Goal: Task Accomplishment & Management: Complete application form

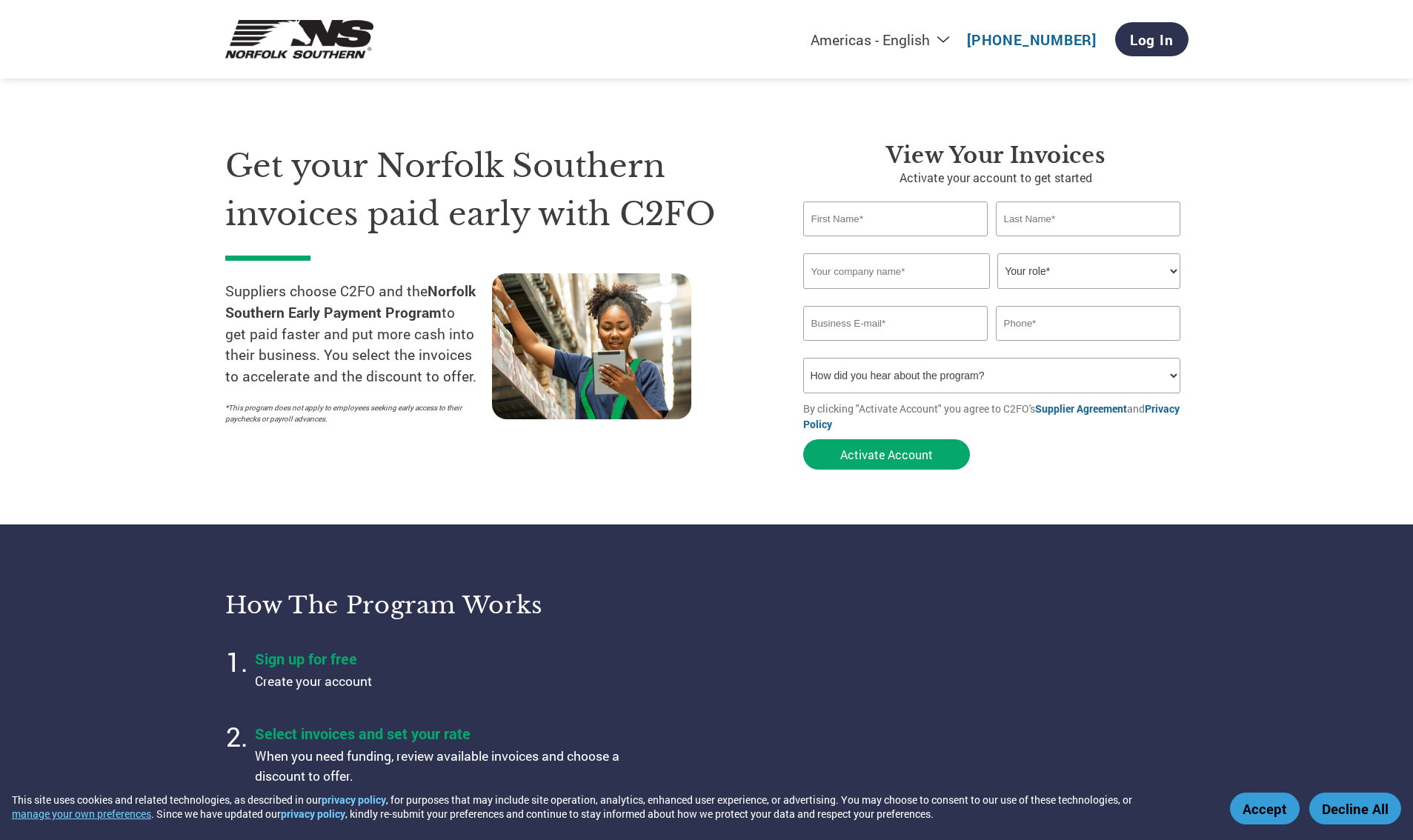
click at [866, 219] on input "text" at bounding box center [896, 219] width 185 height 35
type input "S"
type input "[PERSON_NAME]"
type input "Contractors Crane Co"
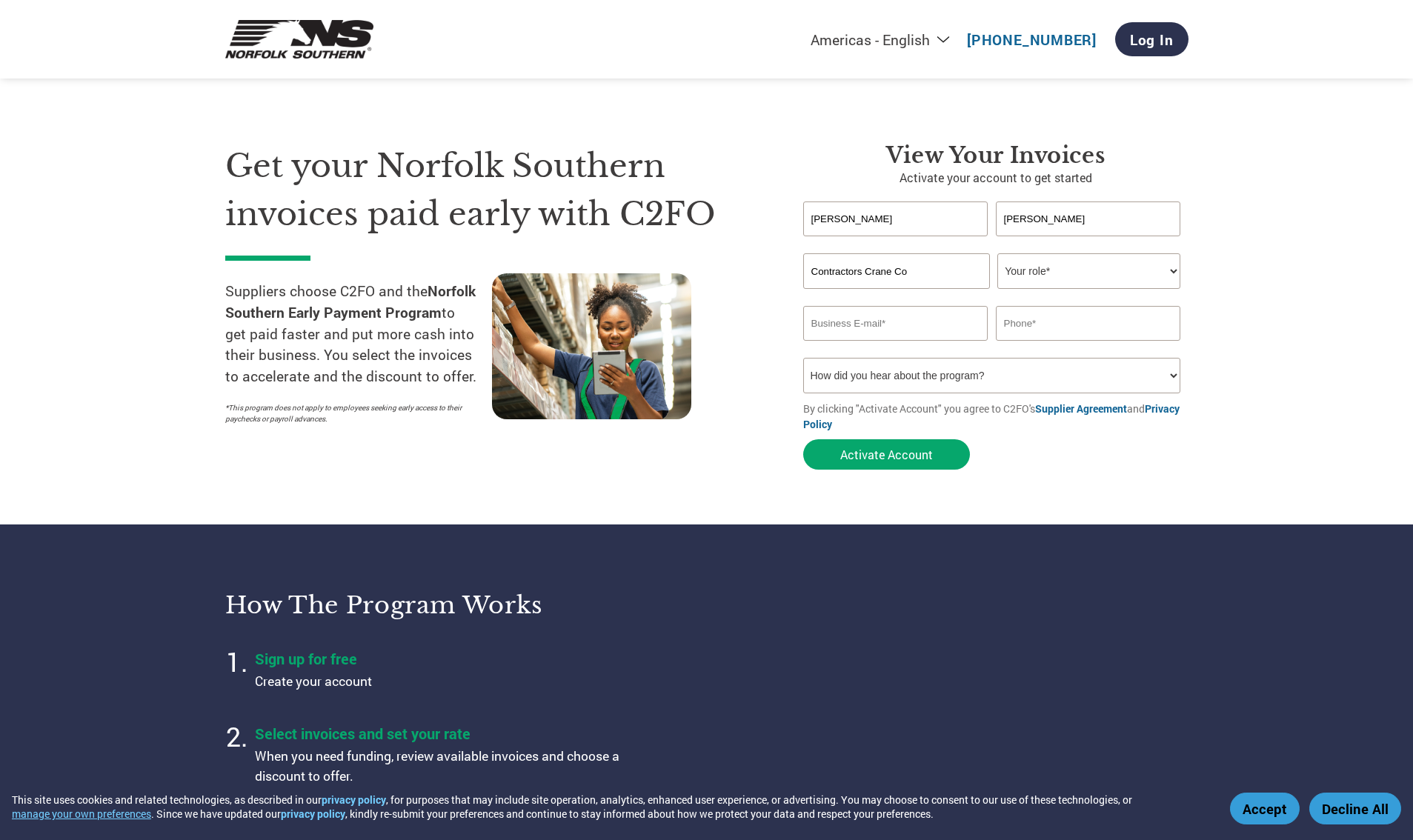
select select "ACCOUNTING"
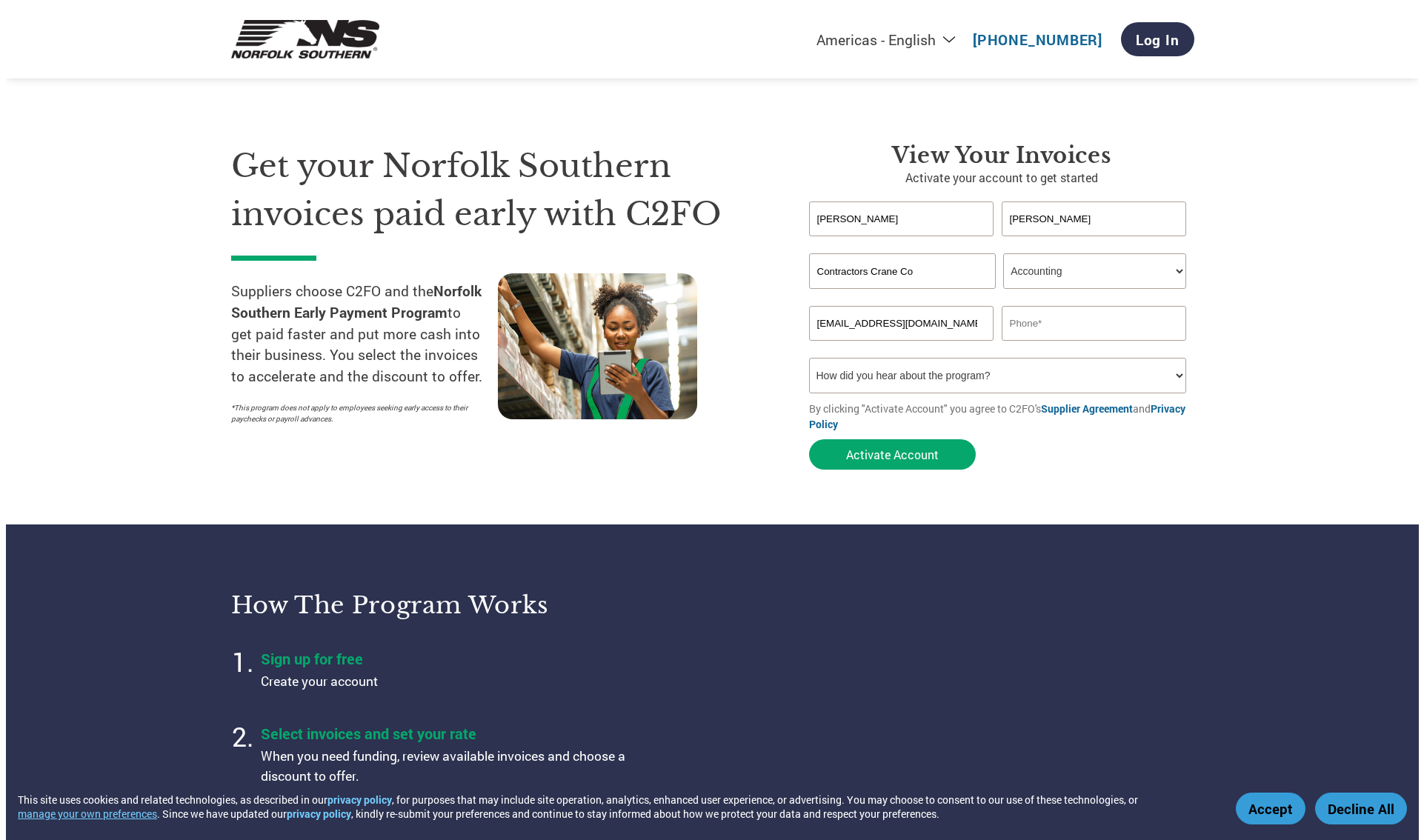
scroll to position [0, 4]
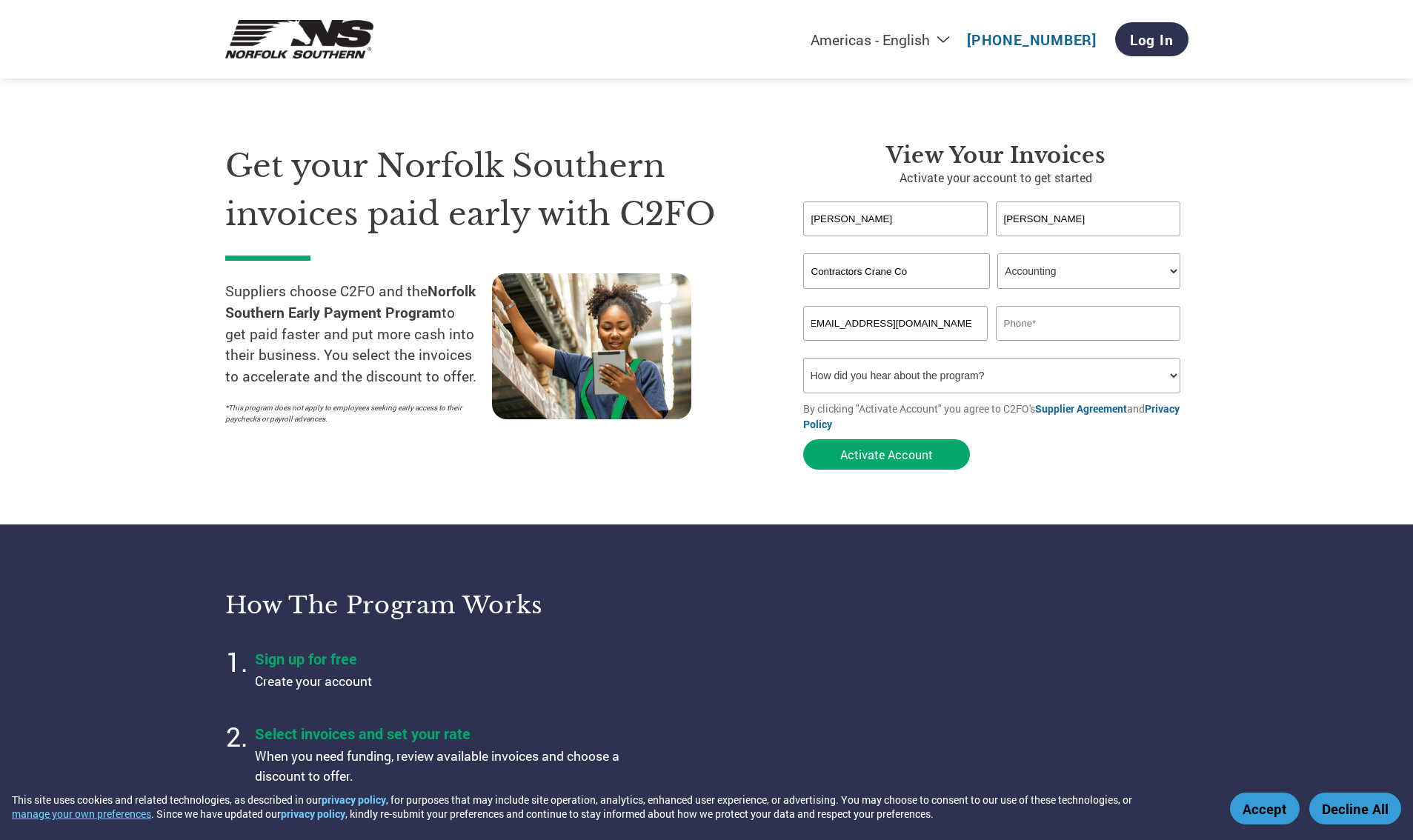
type input "[EMAIL_ADDRESS][DOMAIN_NAME]"
type input "7136957162"
select select "Email"
click option "Email" at bounding box center [0, 0] width 0 height 0
click at [897, 464] on button "Activate Account" at bounding box center [887, 454] width 167 height 30
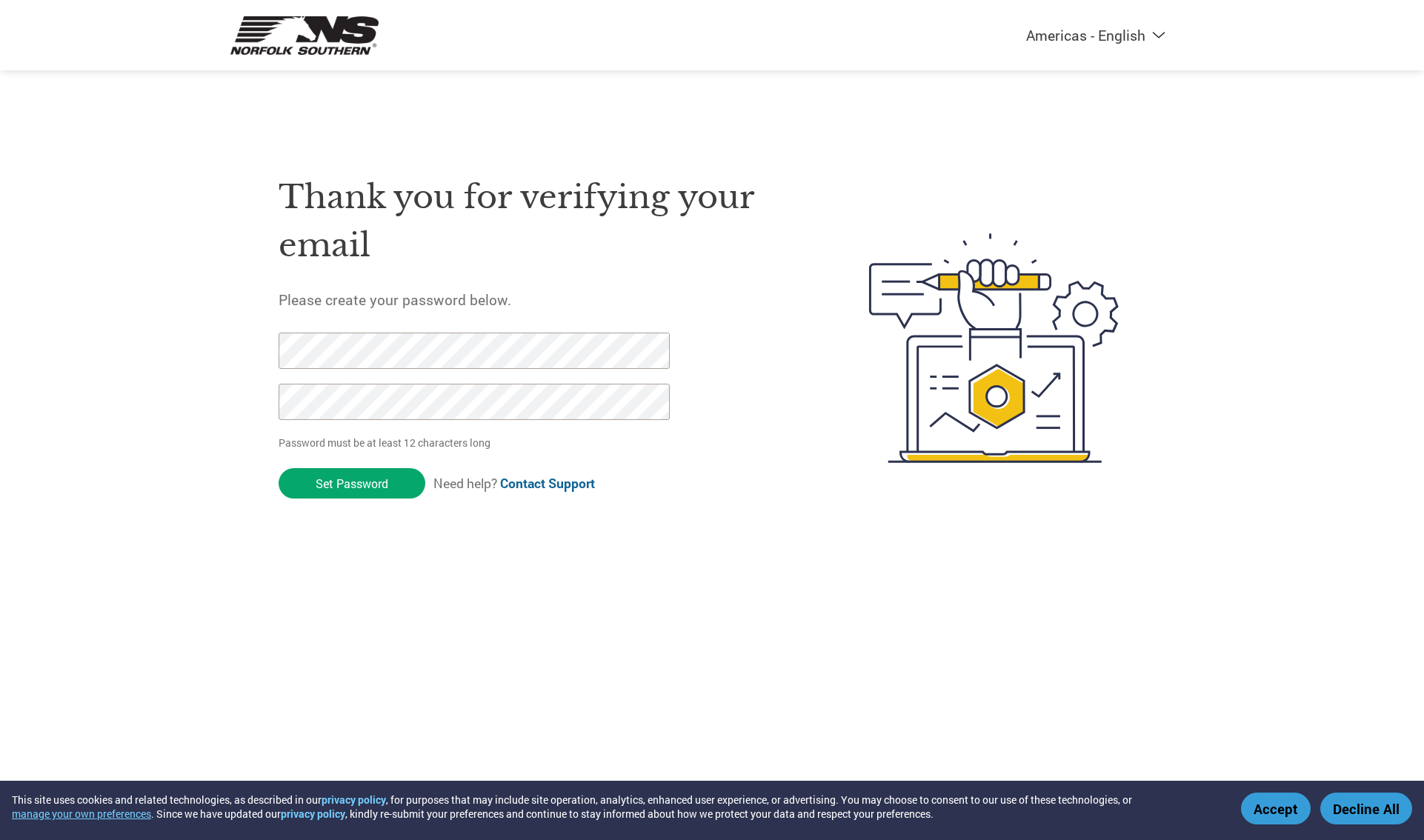
click at [573, 458] on form "Password must be at least 12 characters long Set Password Need help? Contact Su…" at bounding box center [486, 420] width 416 height 174
click at [371, 486] on input "Set Password" at bounding box center [352, 483] width 147 height 30
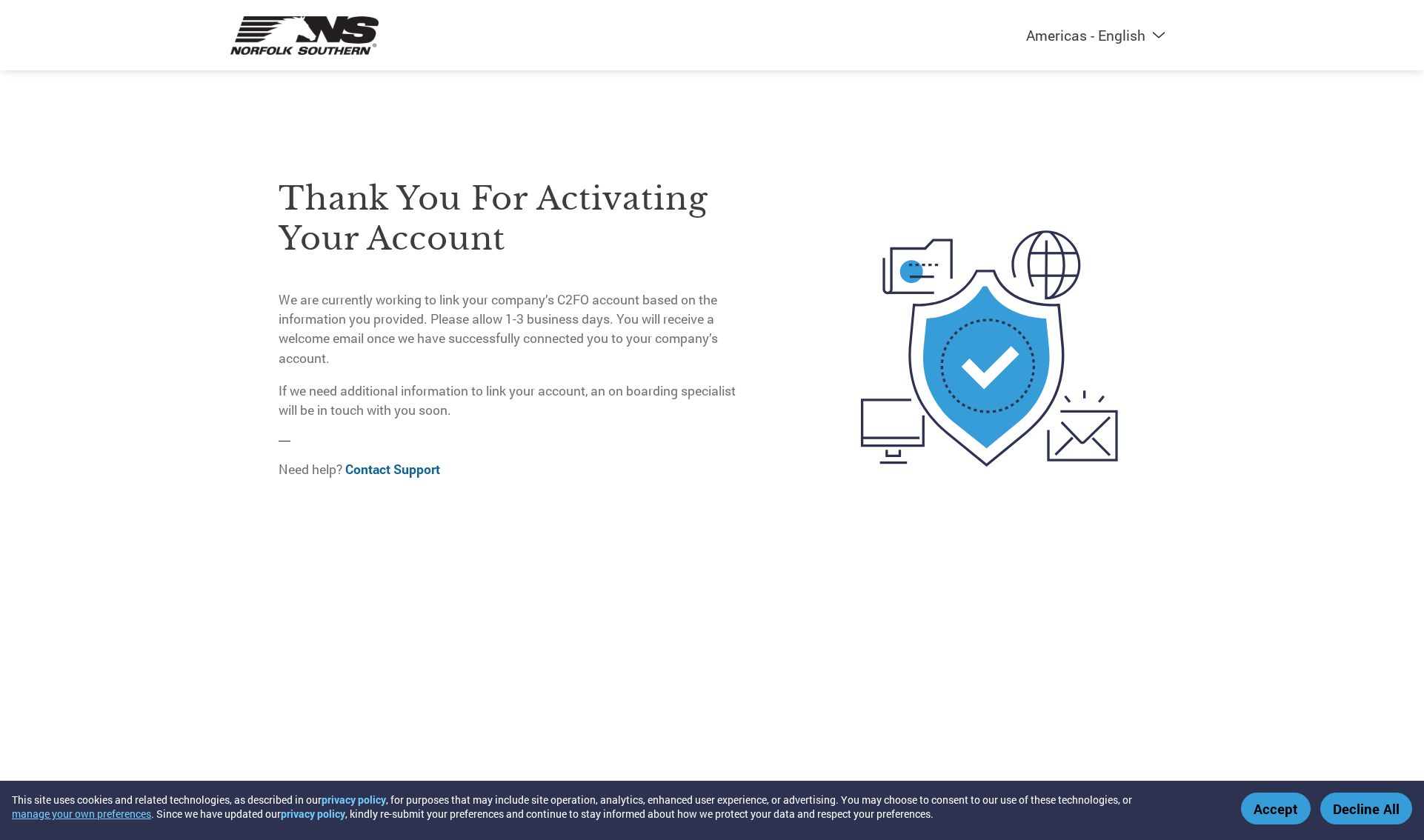
click at [1267, 800] on button "Accept" at bounding box center [1276, 809] width 70 height 32
